Goal: Find contact information: Find contact information

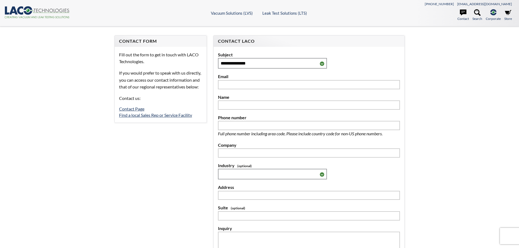
select select "Language Translate Widget"
click at [50, 13] on icon ".cls-1{fill:#193661;}.cls-2{fill:#58595b;}.cls-3{fill:url(#radial-gradient);}.c…" at bounding box center [36, 12] width 65 height 12
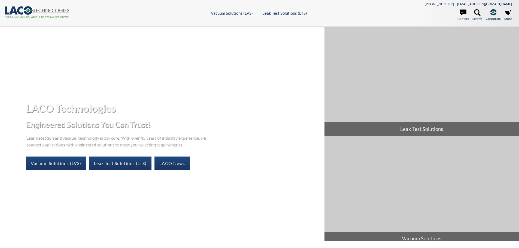
select select "Language Translate Widget"
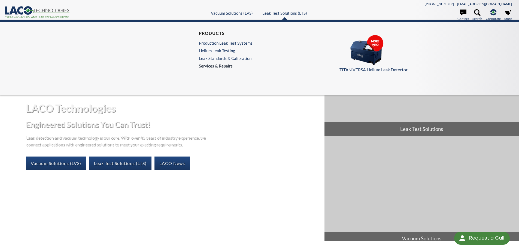
click at [222, 67] on link "Services & Repairs" at bounding box center [227, 66] width 56 height 5
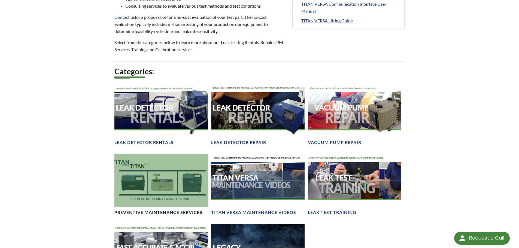
scroll to position [327, 0]
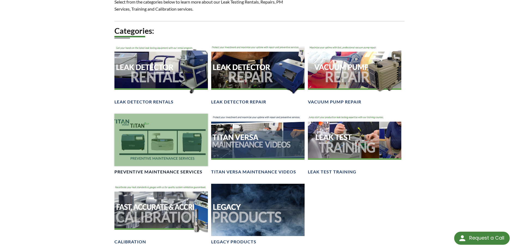
click at [169, 143] on div at bounding box center [161, 140] width 94 height 53
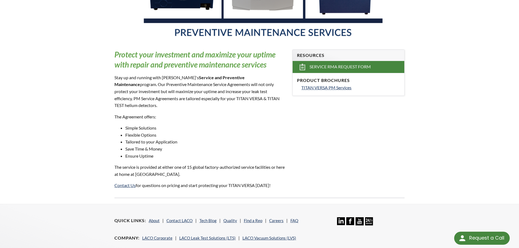
scroll to position [216, 0]
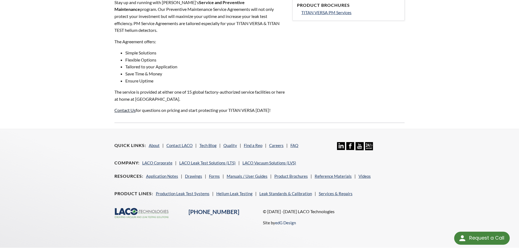
click at [125, 108] on link "Contact Us" at bounding box center [124, 110] width 21 height 5
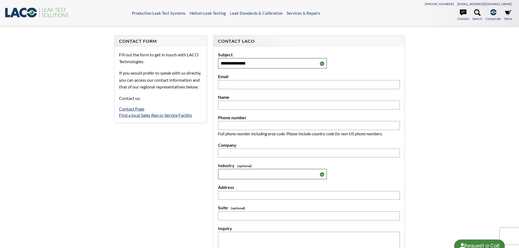
select select "Language Translate Widget"
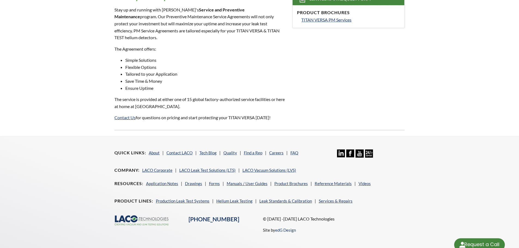
select select "Language Translate Widget"
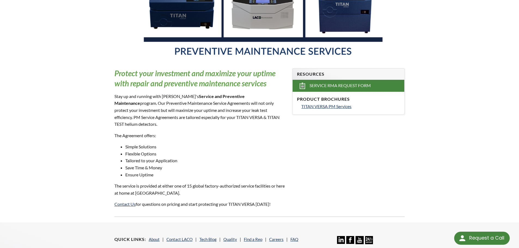
scroll to position [18, 0]
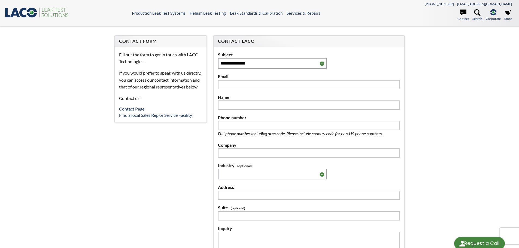
select select "Language Translate Widget"
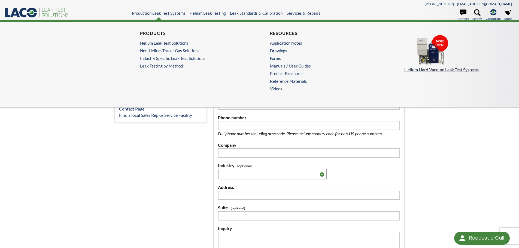
click at [423, 59] on img at bounding box center [432, 50] width 55 height 31
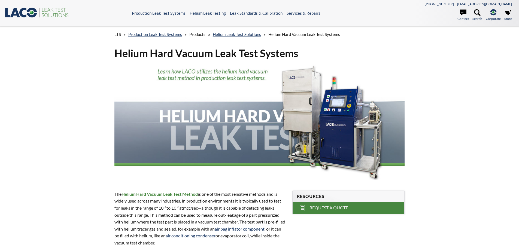
select select "Language Translate Widget"
drag, startPoint x: 497, startPoint y: 96, endPoint x: 441, endPoint y: 47, distance: 74.0
click at [441, 47] on div "LTS » Production Leak Test Systems » Products » Helium Leak Test Solutions » He…" at bounding box center [259, 211] width 519 height 371
